Goal: Task Accomplishment & Management: Use online tool/utility

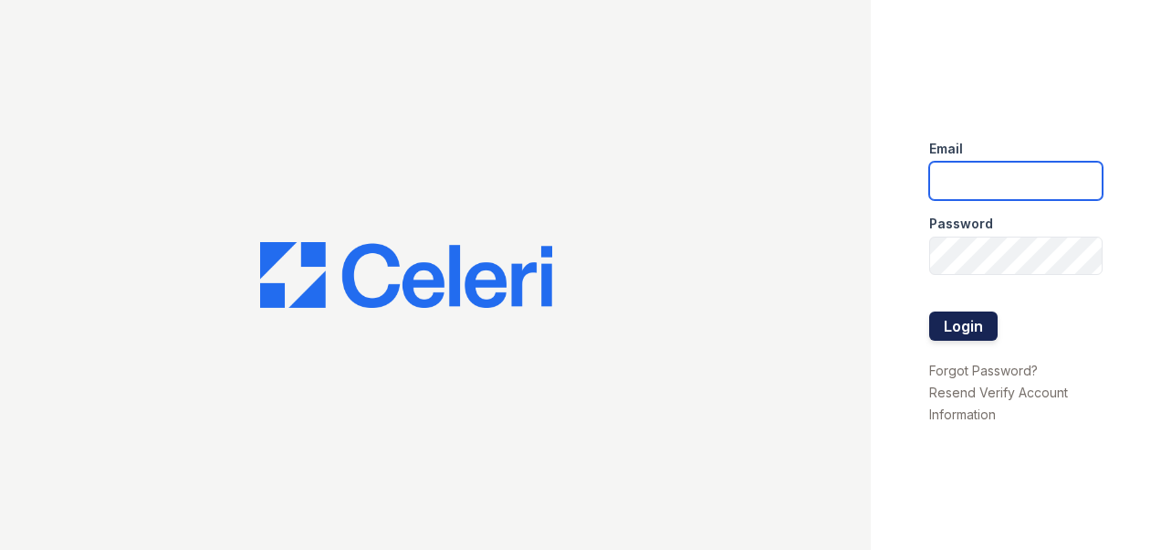
type input "[DOMAIN_NAME][EMAIL_ADDRESS][DOMAIN_NAME]"
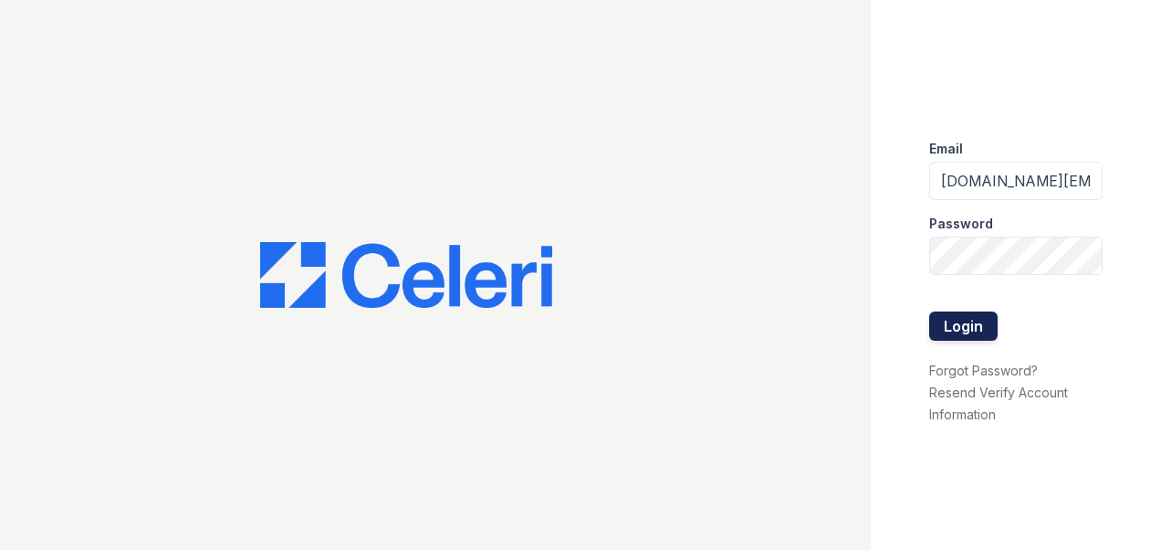
click at [960, 327] on button "Login" at bounding box center [963, 325] width 68 height 29
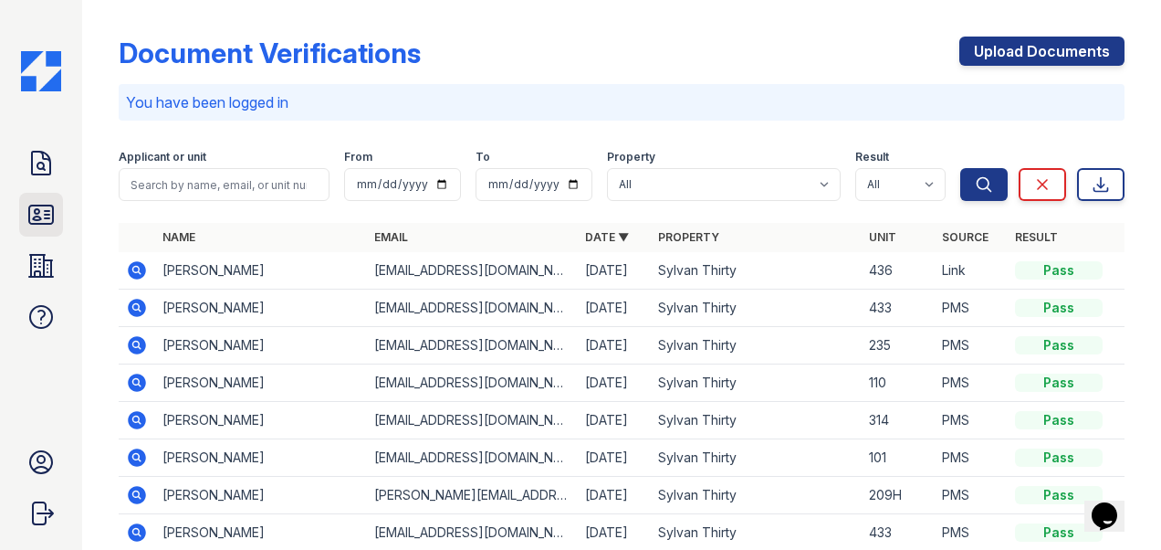
click at [42, 218] on icon at bounding box center [40, 214] width 29 height 29
